Goal: Information Seeking & Learning: Learn about a topic

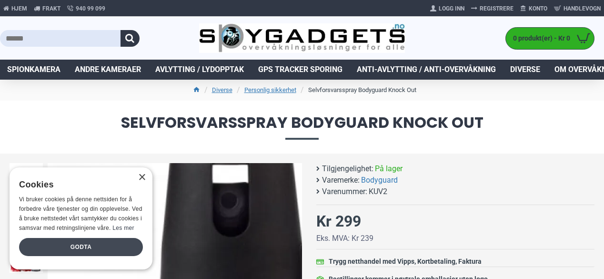
click at [111, 248] on div "Godta" at bounding box center [81, 247] width 124 height 18
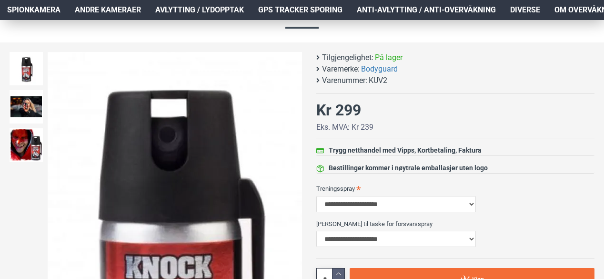
scroll to position [110, 0]
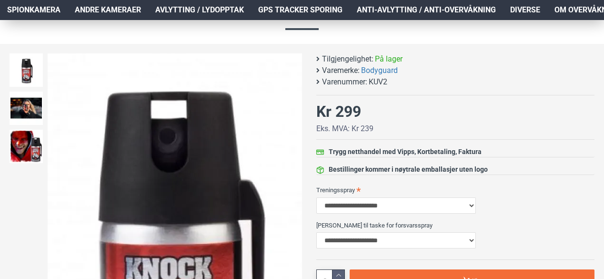
click at [194, 272] on img at bounding box center [175, 180] width 254 height 254
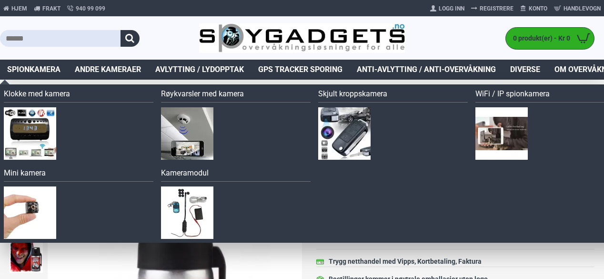
click at [33, 69] on span "Spionkamera" at bounding box center [33, 69] width 53 height 11
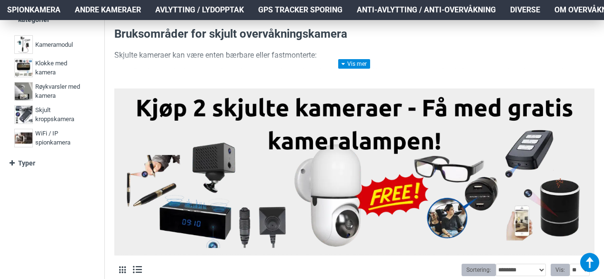
scroll to position [240, 0]
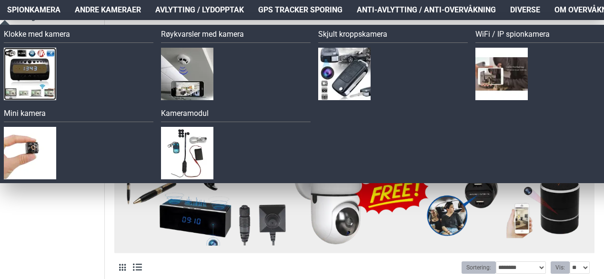
click at [33, 72] on img at bounding box center [30, 74] width 52 height 52
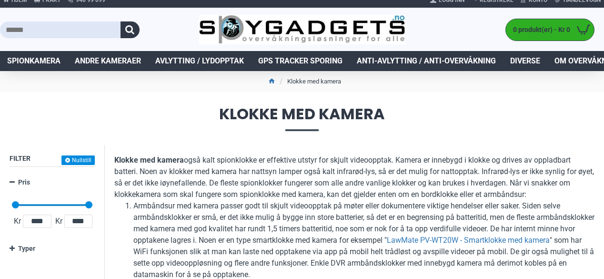
scroll to position [8, 0]
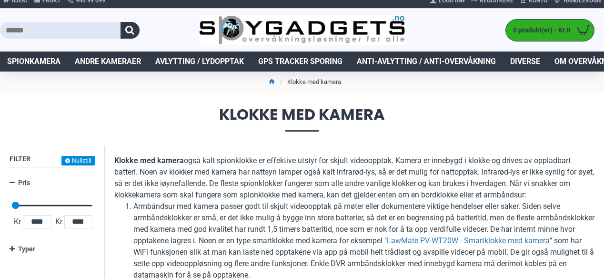
drag, startPoint x: 89, startPoint y: 204, endPoint x: 5, endPoint y: 204, distance: 83.8
type input "****"
click at [39, 222] on input "****" at bounding box center [37, 221] width 29 height 13
click at [49, 221] on input "****" at bounding box center [37, 221] width 29 height 13
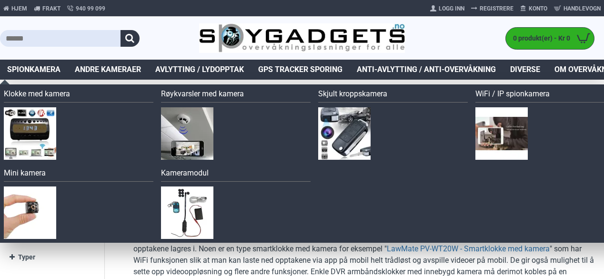
click at [29, 65] on span "Spionkamera" at bounding box center [33, 69] width 53 height 11
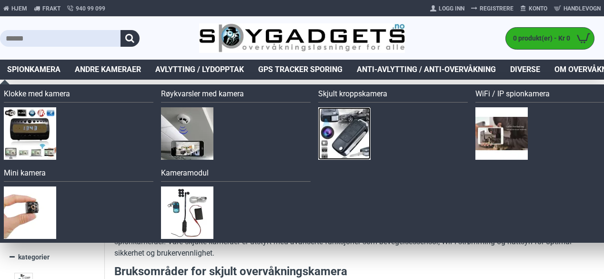
click at [350, 126] on img at bounding box center [344, 133] width 52 height 52
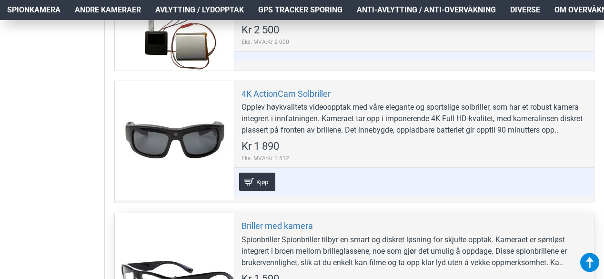
click at [413, 258] on div "Spionbriller Spionbriller tilbyr en smart og diskret løsning for skjulte opptak…" at bounding box center [413, 251] width 345 height 34
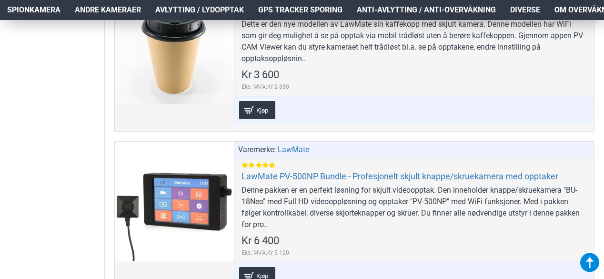
scroll to position [1187, 0]
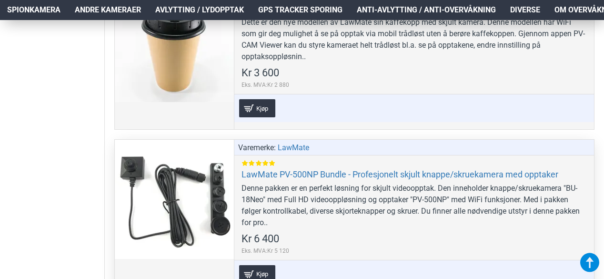
click at [407, 228] on div "Denne pakken er en perfekt løsning for skjult videoopptak. Den inneholder knapp…" at bounding box center [413, 205] width 345 height 46
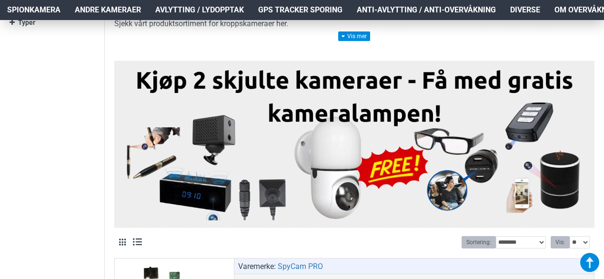
scroll to position [0, 0]
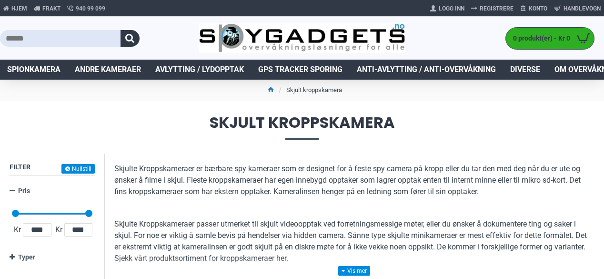
click at [386, 260] on p "Skjulte Kroppskameraer passer utmerket til skjult videoopptak ved forretningsme…" at bounding box center [354, 241] width 480 height 46
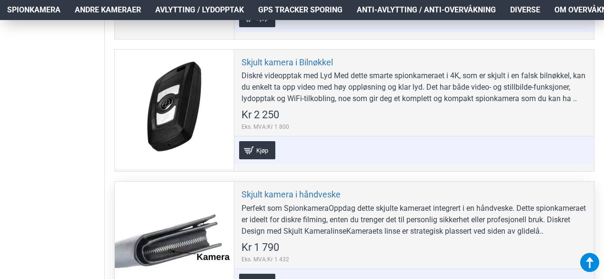
scroll to position [1597, 0]
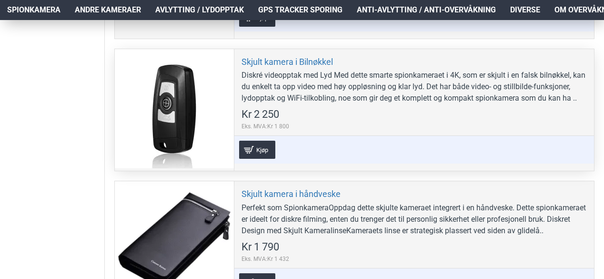
click at [175, 120] on div at bounding box center [174, 108] width 119 height 119
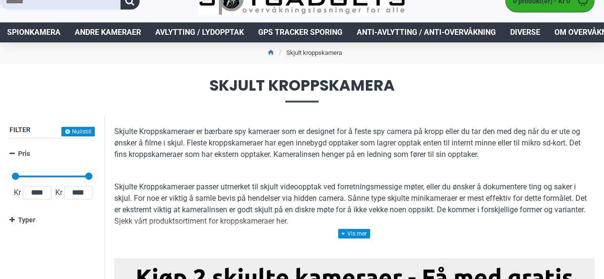
scroll to position [0, 0]
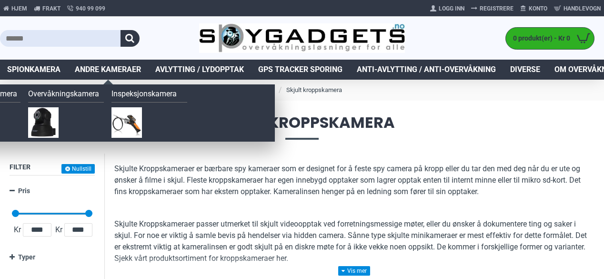
click at [118, 70] on span "Andre kameraer" at bounding box center [108, 69] width 66 height 11
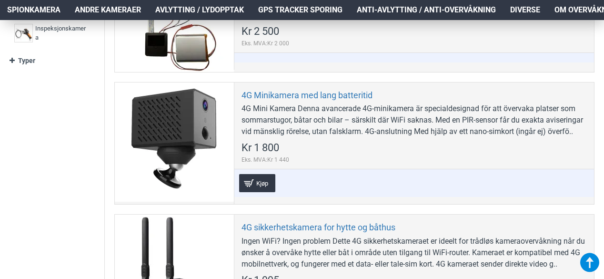
scroll to position [304, 0]
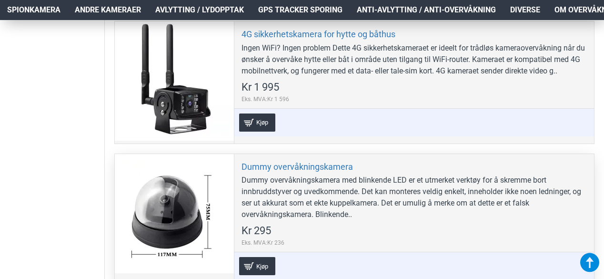
click at [499, 240] on div "Dummy overvåkningskamera Dummy overvåkningskamera med blinkende LED er et utmer…" at bounding box center [414, 220] width 360 height 133
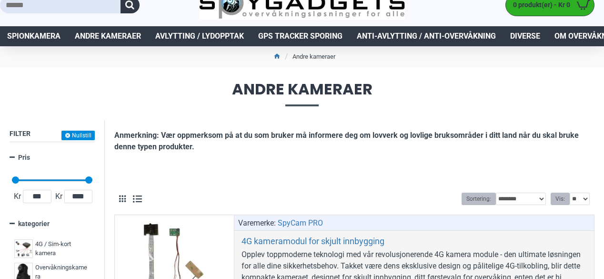
scroll to position [0, 0]
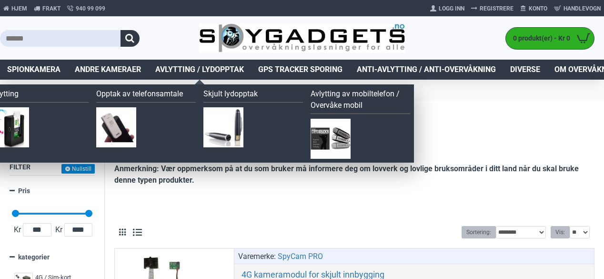
click at [216, 66] on span "Avlytting / Lydopptak" at bounding box center [199, 69] width 89 height 11
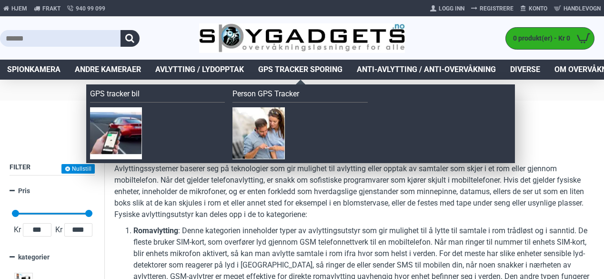
click at [294, 72] on span "GPS Tracker Sporing" at bounding box center [300, 69] width 84 height 11
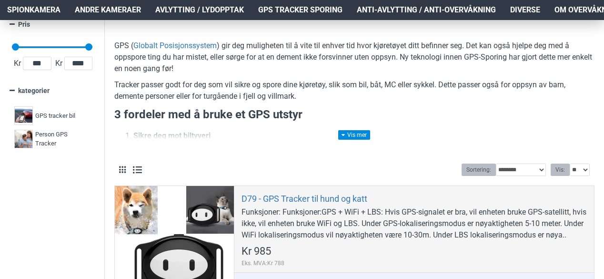
scroll to position [167, 0]
click at [484, 137] on p "Sikre deg mot biltyveri" at bounding box center [363, 135] width 461 height 11
click at [581, 119] on h3 "3 fordeler med å bruke et GPS utstyr" at bounding box center [354, 114] width 480 height 16
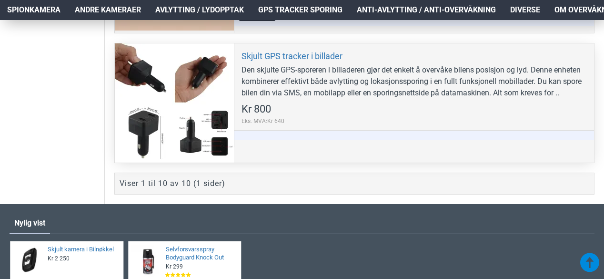
scroll to position [1510, 0]
